Goal: Information Seeking & Learning: Understand process/instructions

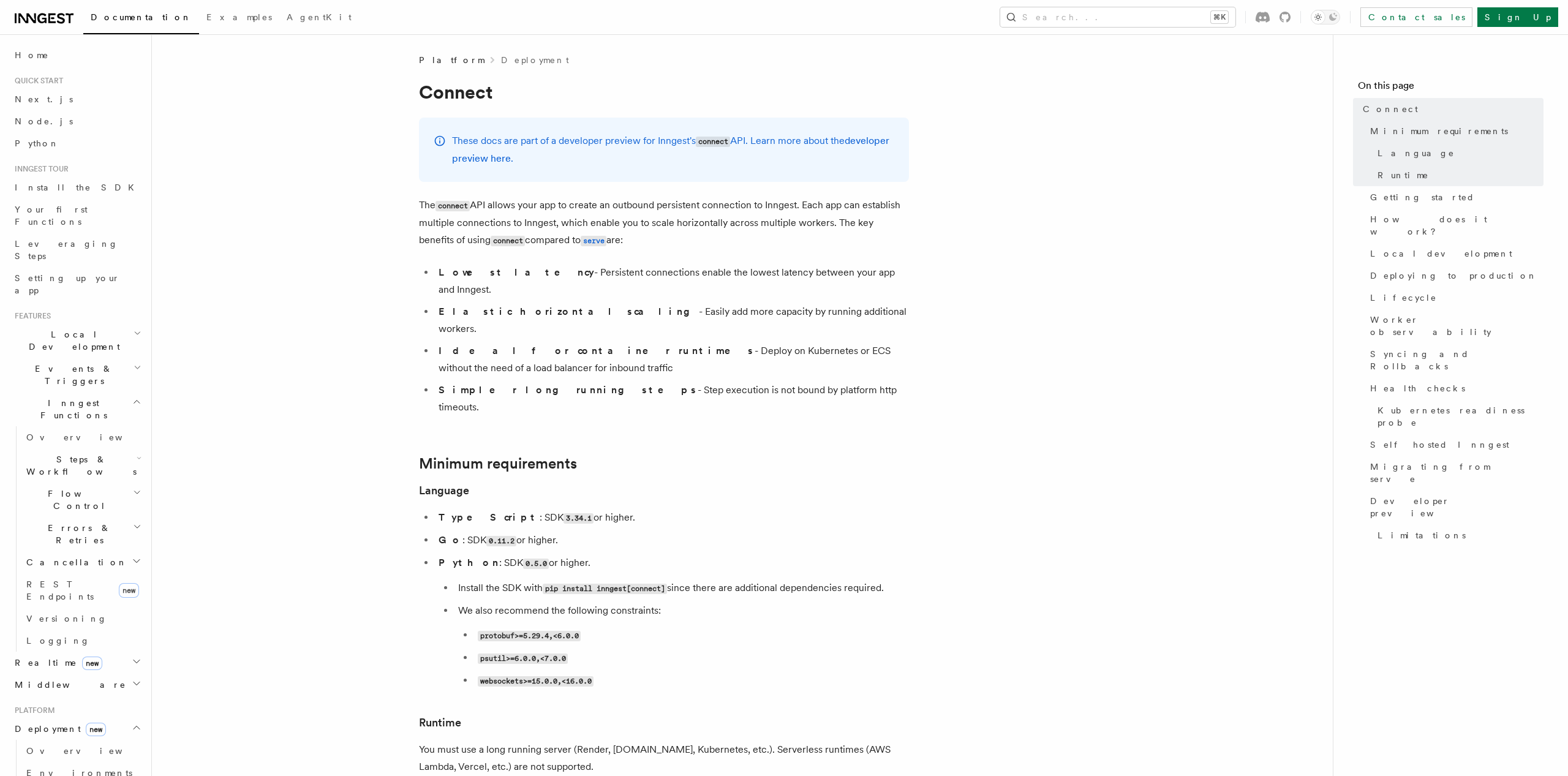
scroll to position [938, 0]
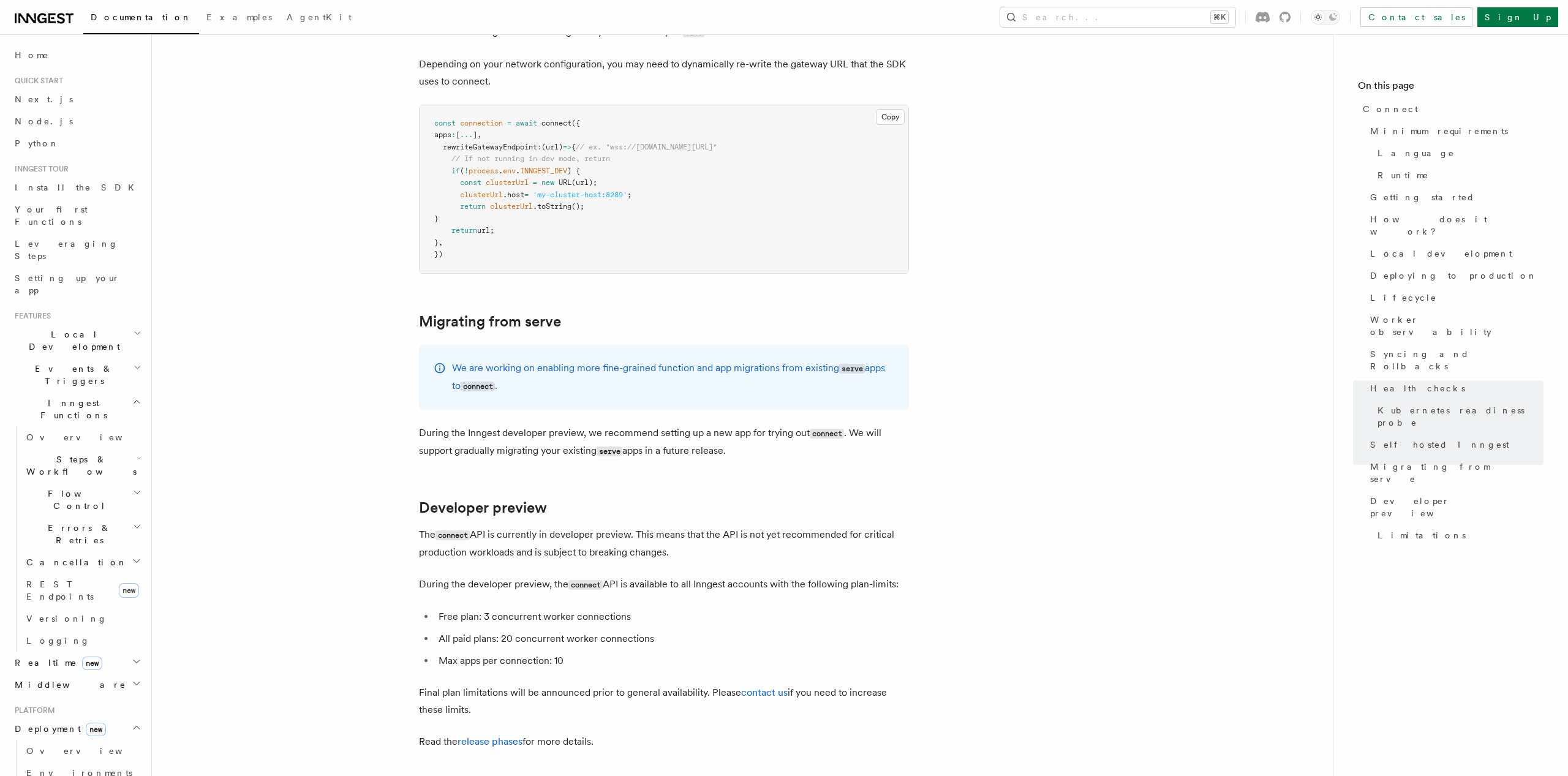
scroll to position [6247, 0]
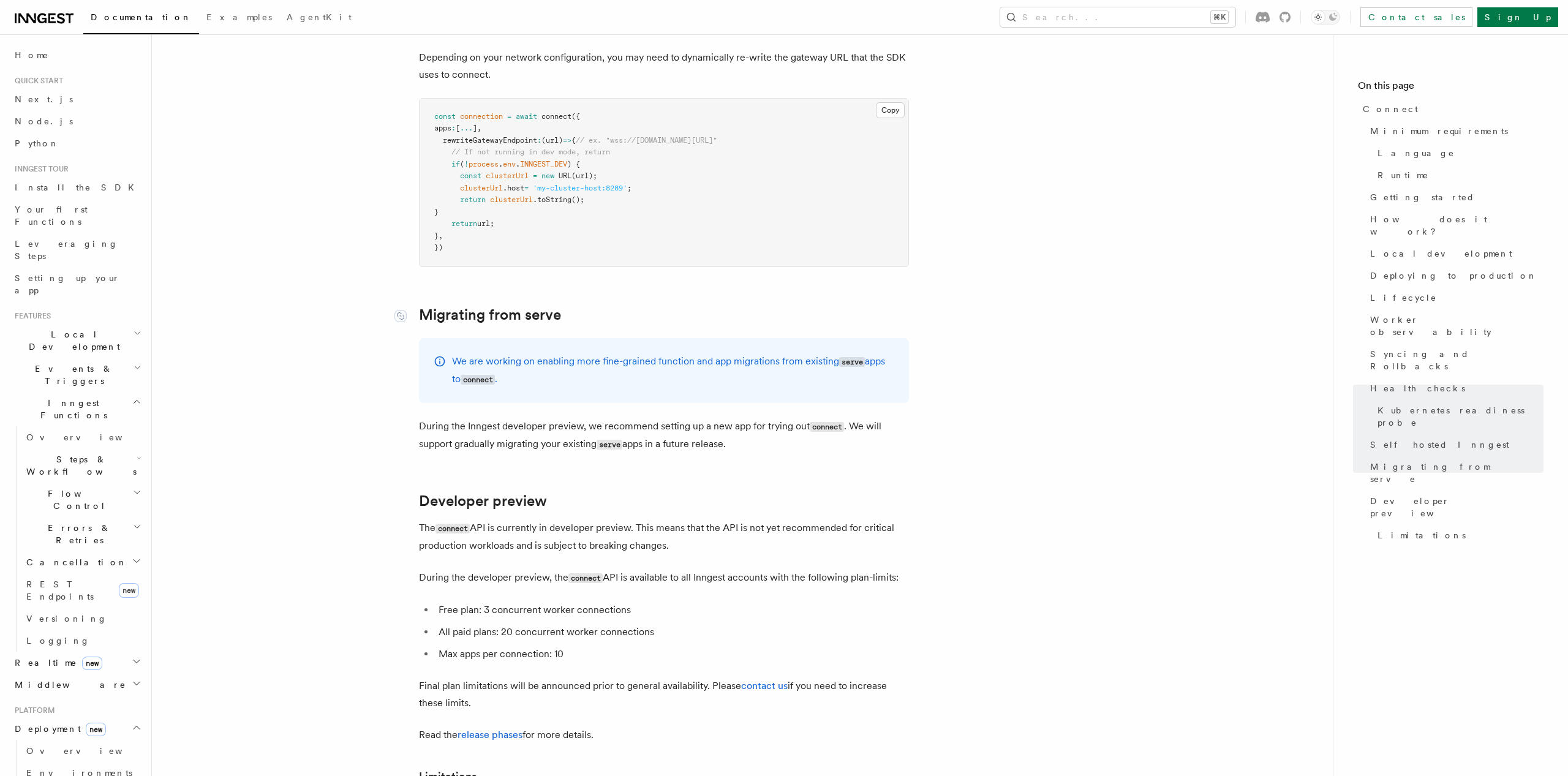
click at [547, 306] on link "Migrating from serve" at bounding box center [490, 315] width 142 height 17
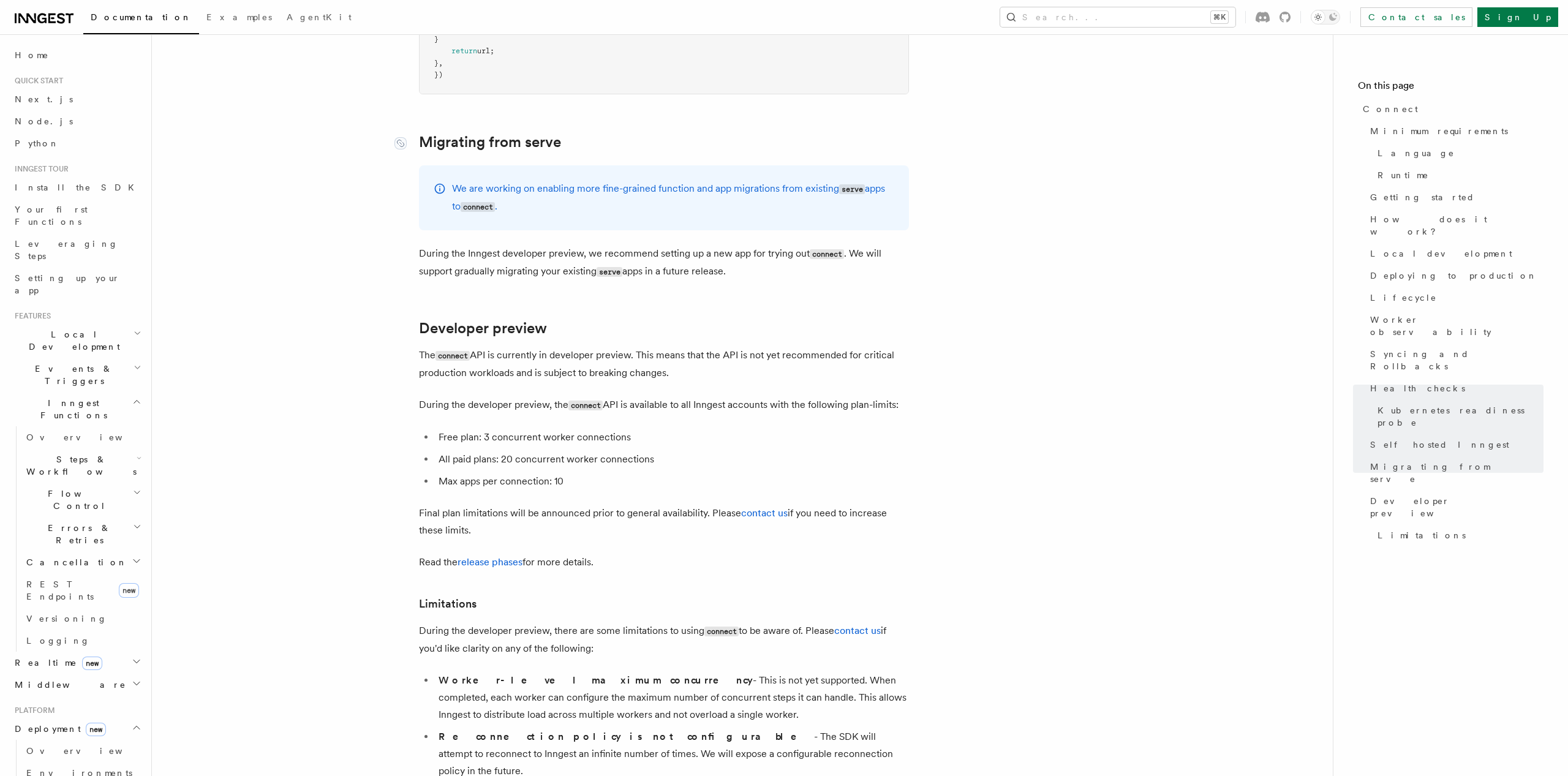
scroll to position [6422, 0]
drag, startPoint x: 417, startPoint y: 254, endPoint x: 365, endPoint y: 250, distance: 52.2
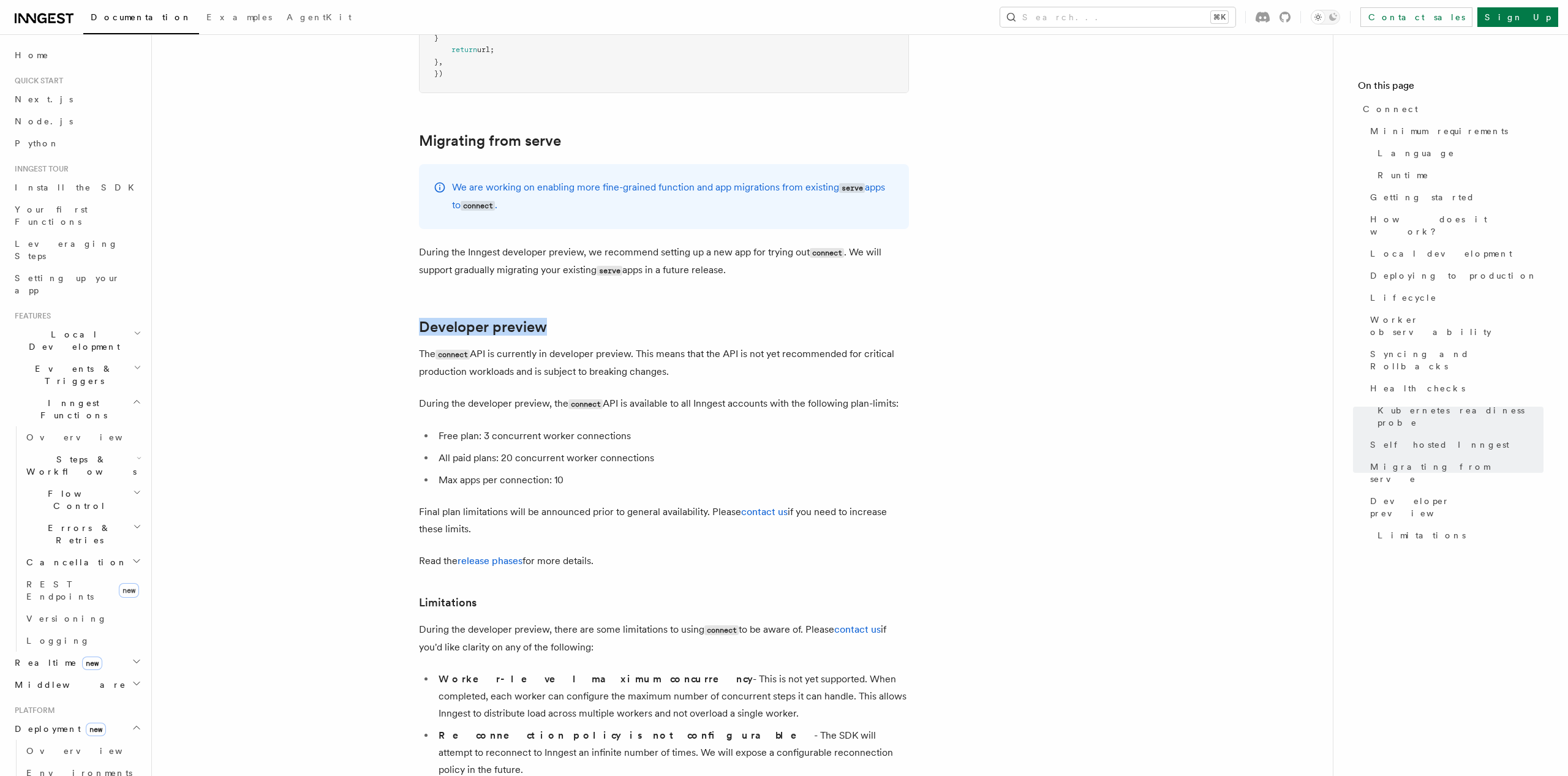
copy link "Developer preview"
click at [465, 555] on link "release phases" at bounding box center [490, 561] width 65 height 12
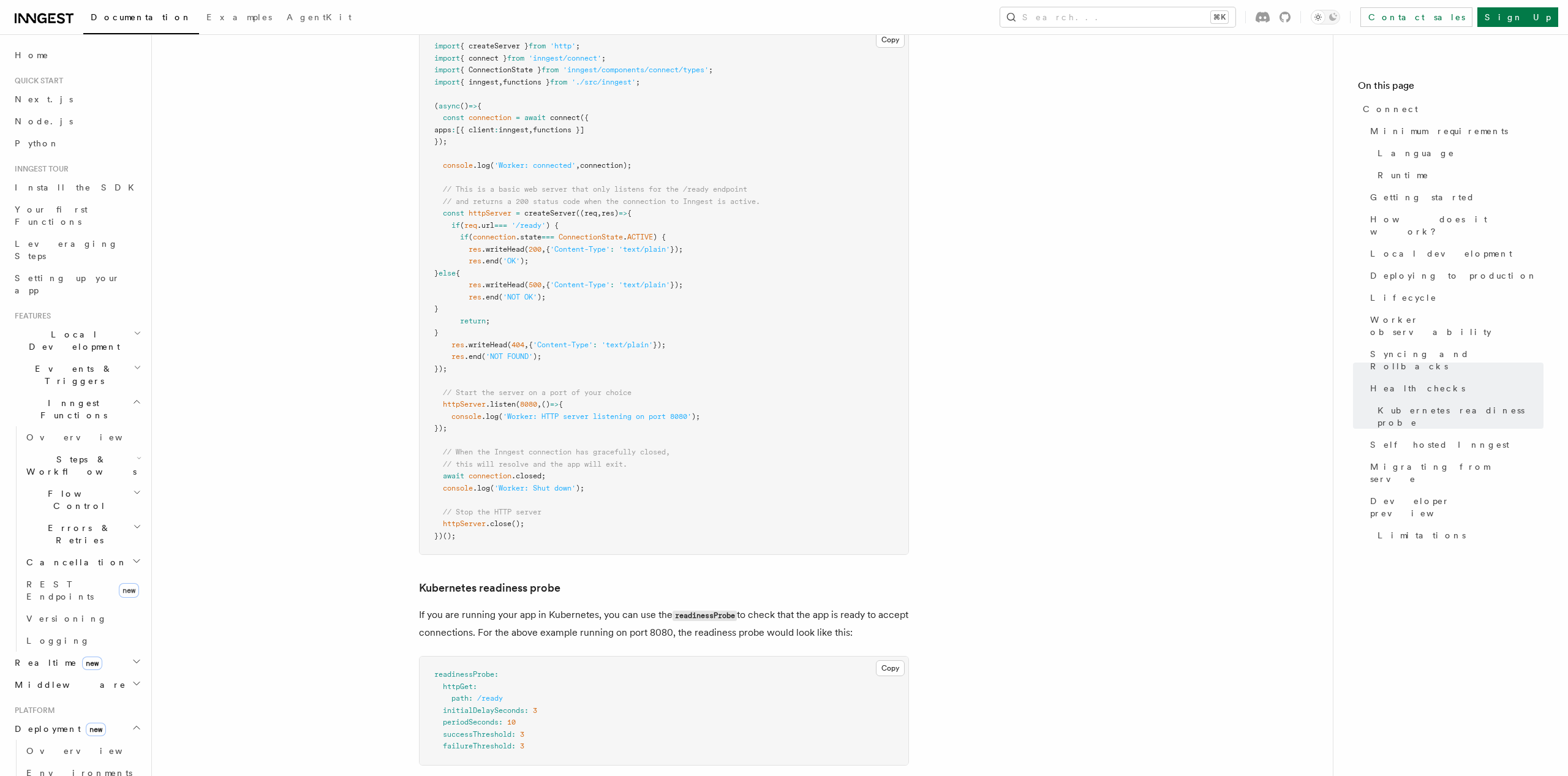
scroll to position [5424, 0]
